Goal: Task Accomplishment & Management: Manage account settings

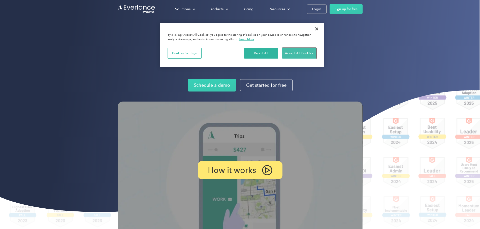
click at [297, 52] on button "Accept All Cookies" at bounding box center [299, 53] width 34 height 11
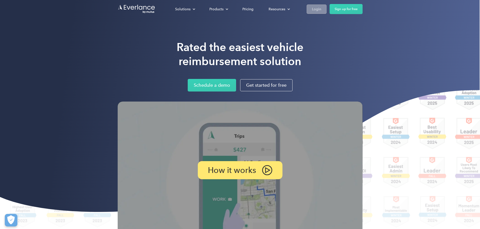
click at [321, 9] on div "Login" at bounding box center [316, 9] width 9 height 6
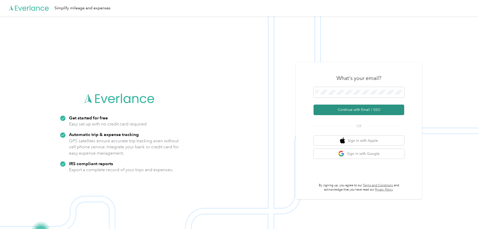
click at [354, 111] on button "Continue with Email / SSO" at bounding box center [359, 110] width 91 height 11
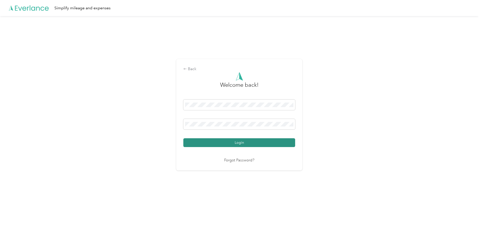
click at [239, 145] on button "Login" at bounding box center [239, 143] width 112 height 9
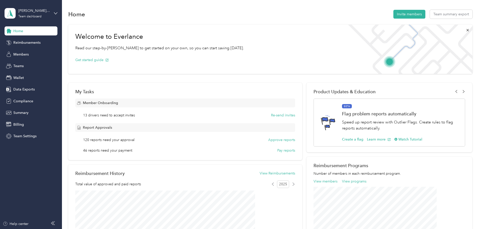
click at [51, 225] on icon at bounding box center [53, 224] width 4 height 4
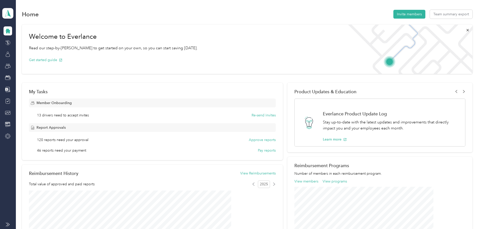
click at [9, 226] on icon at bounding box center [8, 225] width 4 height 4
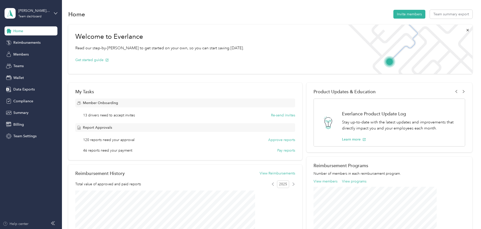
click at [10, 223] on div "Help center" at bounding box center [16, 224] width 26 height 5
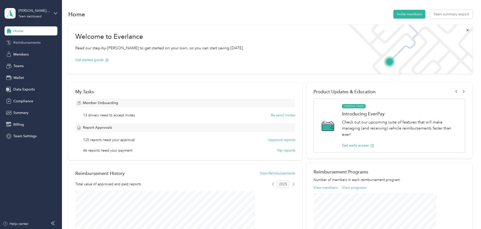
click at [27, 43] on span "Reimbursements" at bounding box center [26, 42] width 27 height 5
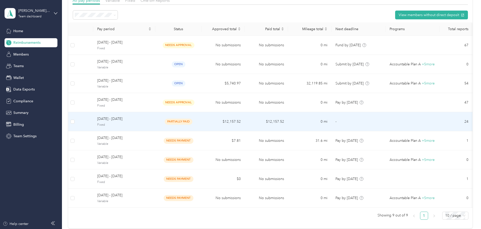
scroll to position [50, 0]
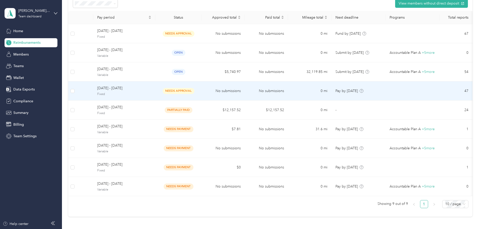
click at [151, 92] on span "Fixed" at bounding box center [124, 94] width 54 height 5
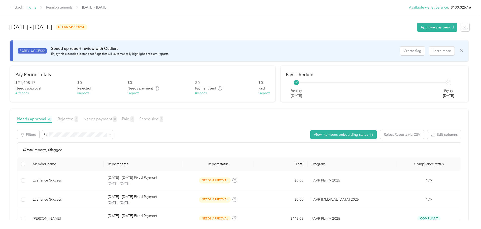
click at [37, 7] on link "Home" at bounding box center [32, 7] width 10 height 4
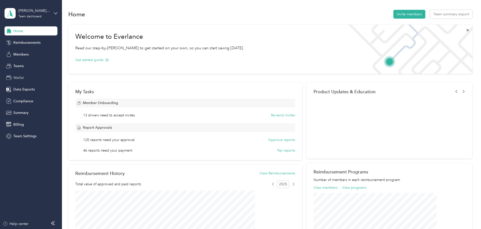
click at [19, 76] on span "Wallet" at bounding box center [18, 77] width 11 height 5
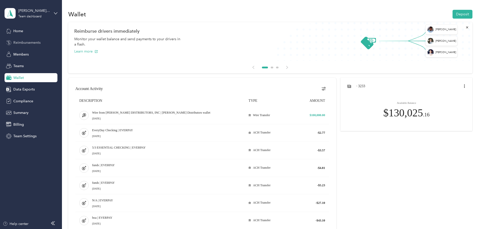
click at [35, 39] on div "Reimbursements" at bounding box center [31, 42] width 53 height 9
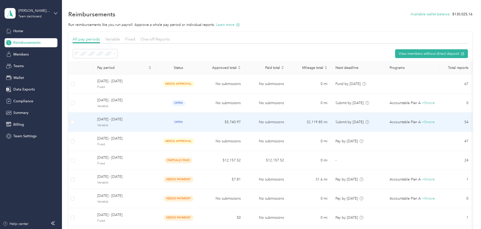
click at [140, 122] on span "August 1 - 31, 2025" at bounding box center [124, 120] width 54 height 6
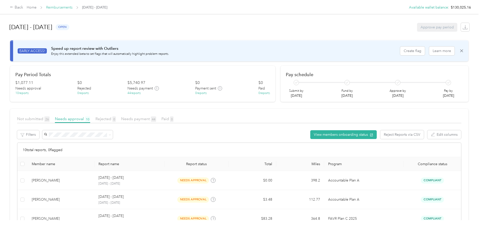
click at [73, 7] on link "Reimbursements" at bounding box center [59, 7] width 26 height 4
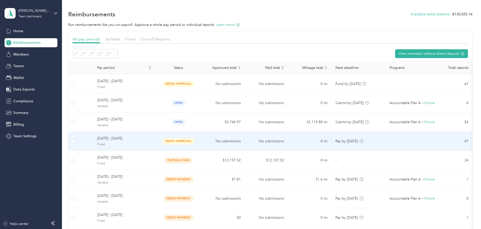
click at [151, 141] on span "August 1 - 31, 2025" at bounding box center [124, 139] width 54 height 6
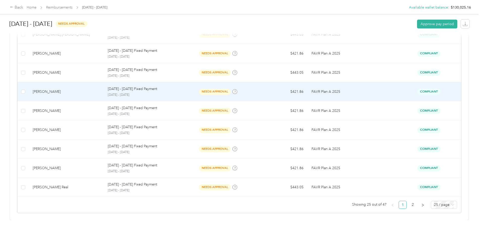
scroll to position [456, 0]
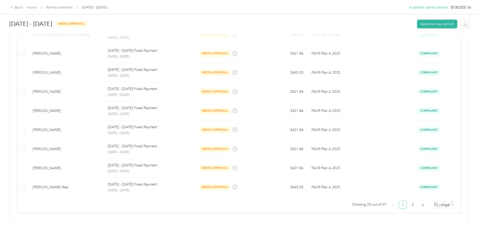
click at [434, 202] on span "25 / page" at bounding box center [444, 206] width 20 height 8
click at [435, 184] on div "50 / page" at bounding box center [444, 187] width 18 height 6
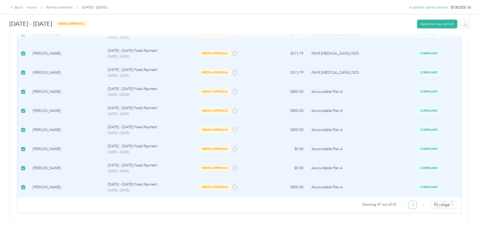
scroll to position [878, 0]
click at [417, 23] on button "Approve pay period" at bounding box center [437, 24] width 40 height 9
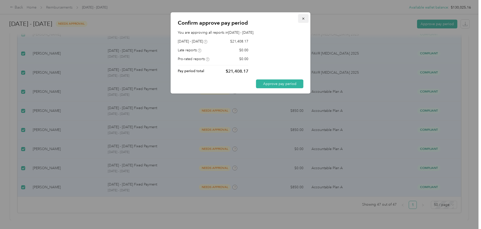
click at [304, 18] on icon "button" at bounding box center [303, 19] width 2 height 2
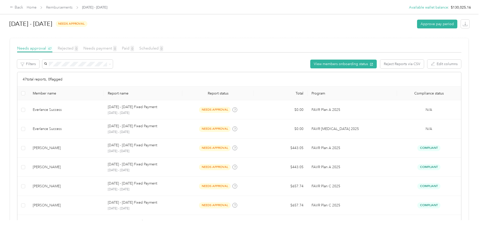
scroll to position [0, 0]
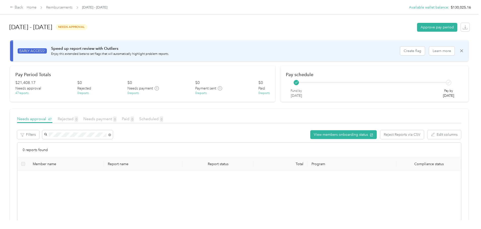
click at [103, 143] on span "Bradon E. Lamphear" at bounding box center [100, 144] width 28 height 4
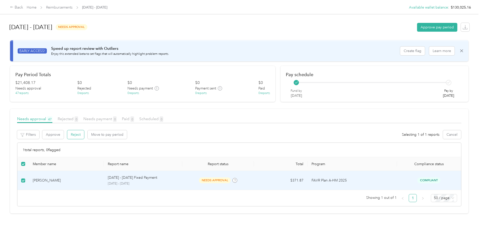
click at [84, 134] on button "Reject" at bounding box center [75, 134] width 17 height 9
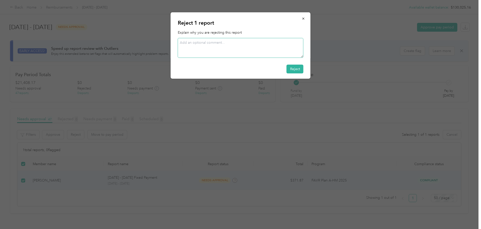
click at [193, 47] on textarea at bounding box center [241, 48] width 126 height 20
type textarea "terminated employee"
click at [295, 69] on button "Reject" at bounding box center [295, 69] width 17 height 9
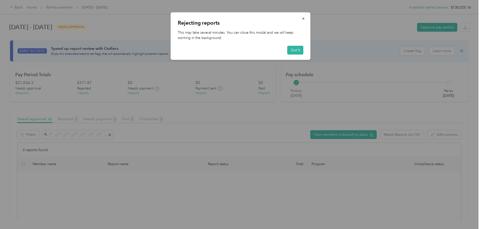
click at [74, 119] on div at bounding box center [240, 114] width 481 height 229
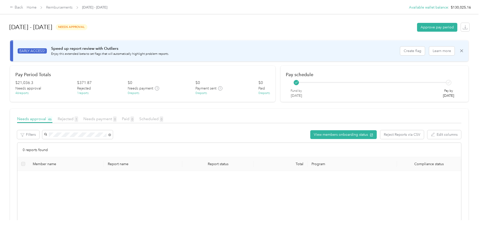
click at [52, 119] on span "Needs approval 46" at bounding box center [34, 119] width 35 height 5
click at [111, 134] on icon at bounding box center [109, 135] width 3 height 3
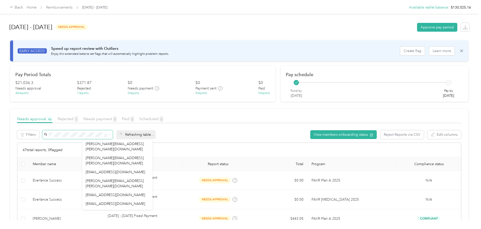
click at [52, 121] on div "Needs approval 46" at bounding box center [34, 119] width 35 height 6
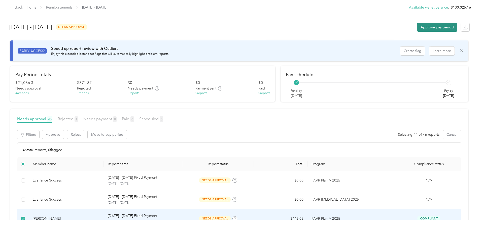
click at [417, 28] on button "Approve pay period" at bounding box center [437, 27] width 40 height 9
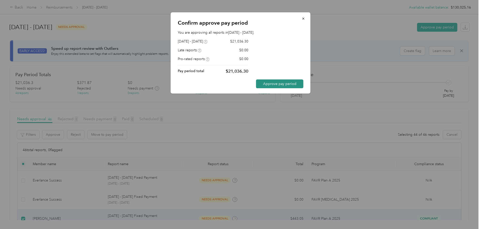
click at [283, 83] on button "Approve pay period" at bounding box center [279, 84] width 47 height 9
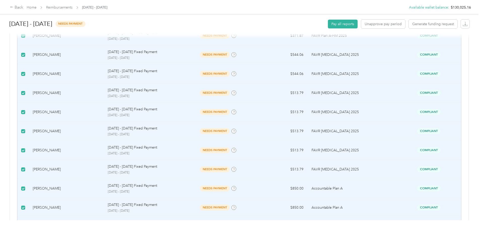
scroll to position [859, 0]
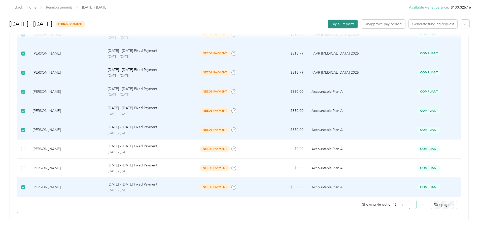
click at [328, 25] on button "Pay all reports" at bounding box center [343, 24] width 30 height 9
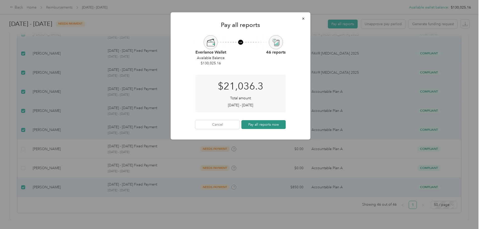
click at [259, 124] on button "Pay all reports now" at bounding box center [264, 124] width 44 height 9
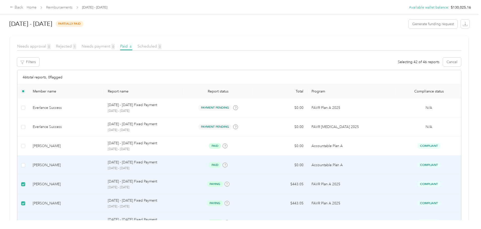
scroll to position [65, 0]
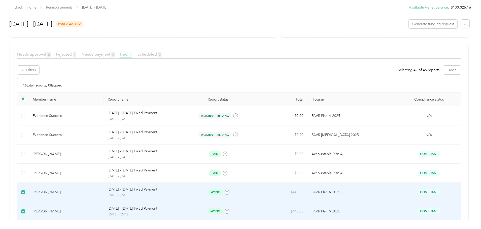
click at [132, 55] on span "Paid 4" at bounding box center [126, 54] width 12 height 5
click at [132, 54] on span "Paid 4" at bounding box center [126, 54] width 12 height 5
